Goal: Task Accomplishment & Management: Manage account settings

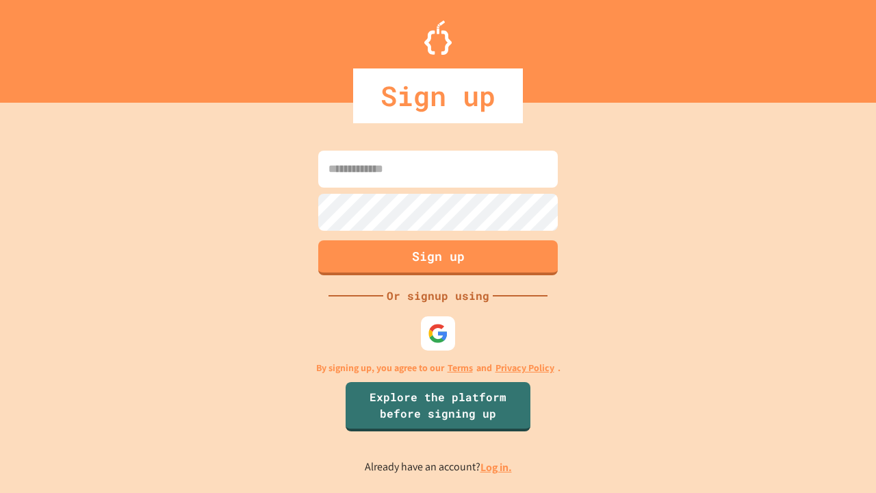
click at [497, 467] on link "Log in." at bounding box center [496, 467] width 31 height 14
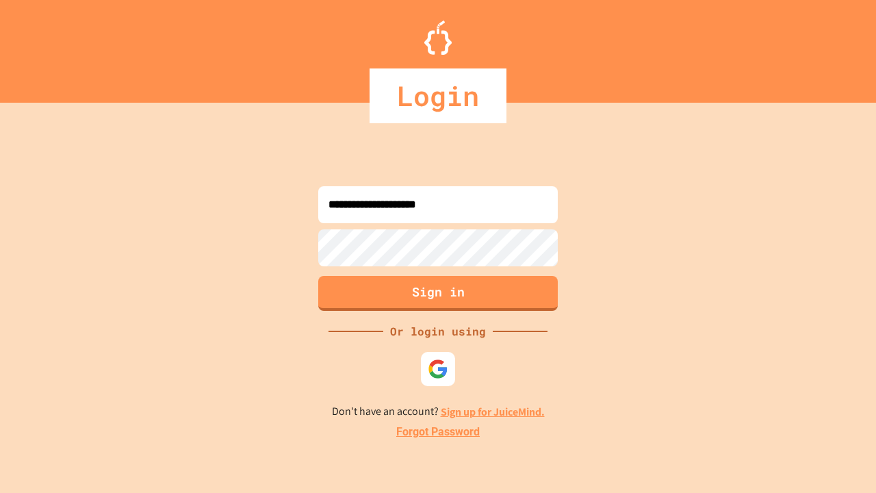
type input "**********"
